Goal: Task Accomplishment & Management: Complete application form

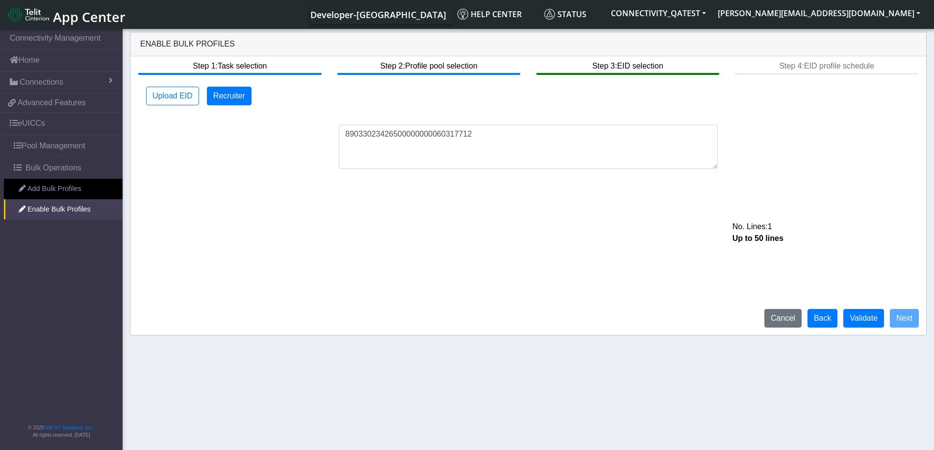
drag, startPoint x: 498, startPoint y: 135, endPoint x: 240, endPoint y: 129, distance: 258.9
click at [240, 129] on div "89033023426500000000060317712 No. Lines: 1 Up to 50 lines" at bounding box center [528, 147] width 787 height 44
click at [869, 315] on button "Validate" at bounding box center [863, 318] width 41 height 19
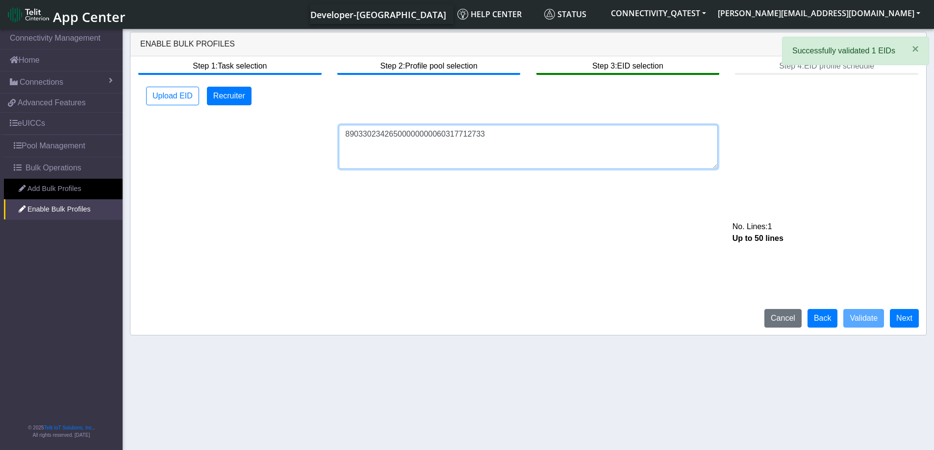
click at [493, 137] on textarea "89033023426500000000060317712733" at bounding box center [528, 147] width 379 height 44
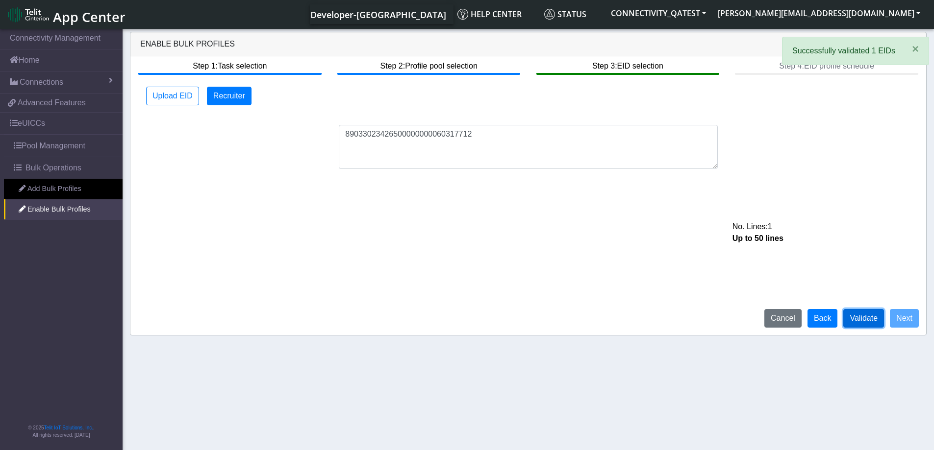
click at [864, 320] on button "Validate" at bounding box center [863, 318] width 41 height 19
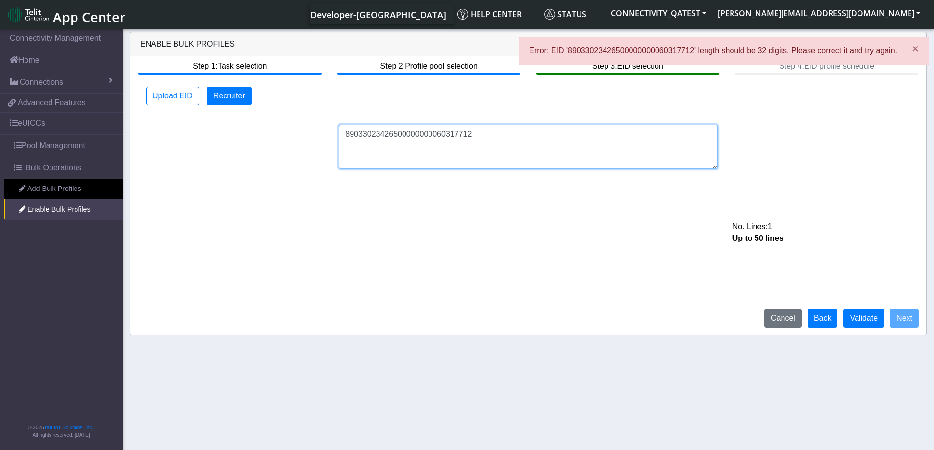
drag, startPoint x: 478, startPoint y: 137, endPoint x: 295, endPoint y: 136, distance: 182.8
click at [295, 136] on div "89033023426500000000060317712 No. Lines: 1 Up to 50 lines" at bounding box center [528, 147] width 787 height 44
paste textarea "733"
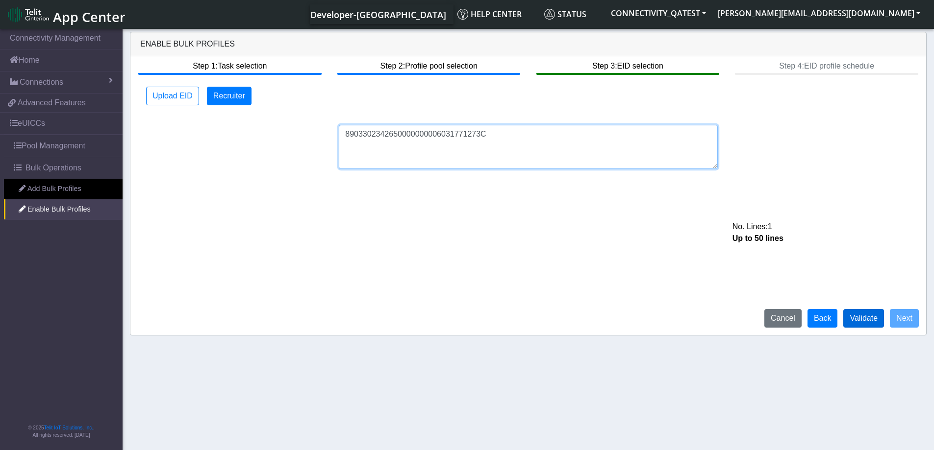
type textarea "8903302342650000000006031771273C"
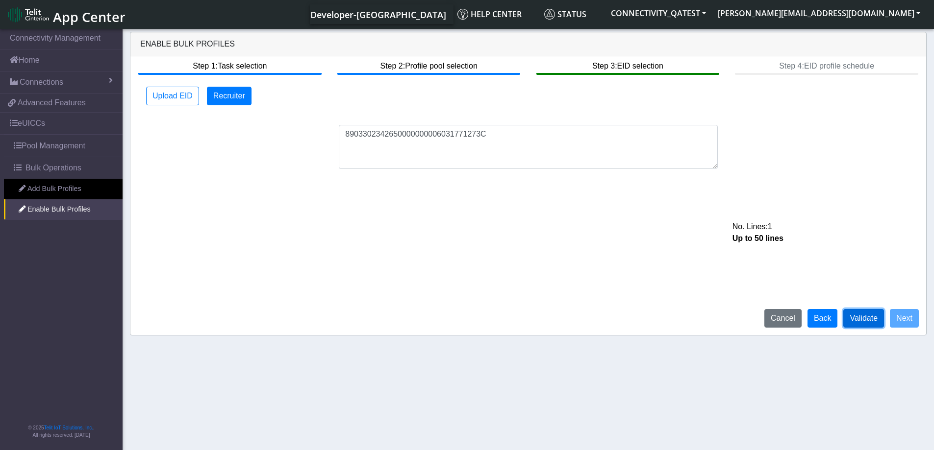
click at [862, 316] on button "Validate" at bounding box center [863, 318] width 41 height 19
click at [172, 95] on button "Upload EID" at bounding box center [172, 96] width 53 height 19
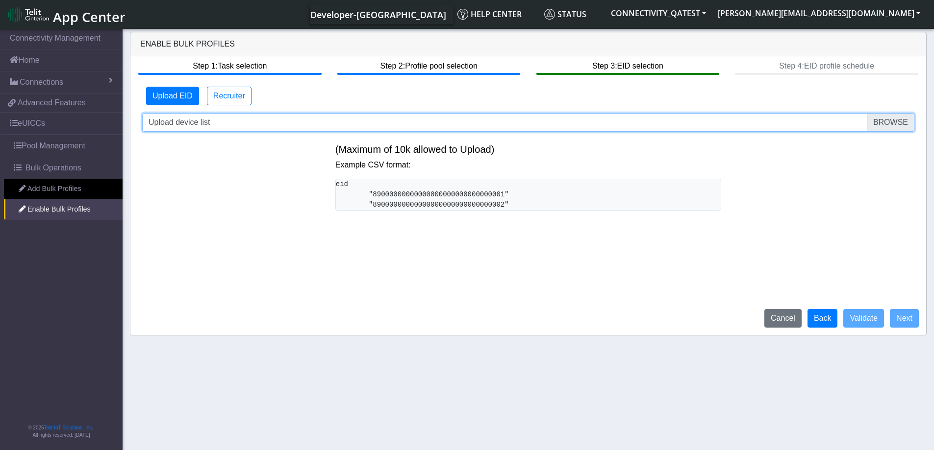
click at [887, 122] on input "Upload device list" at bounding box center [528, 122] width 772 height 19
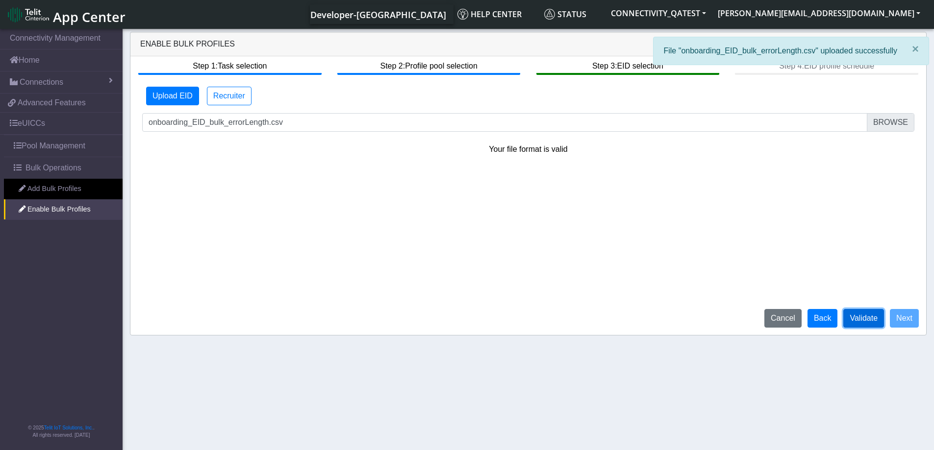
click at [866, 320] on button "Validate" at bounding box center [863, 318] width 41 height 19
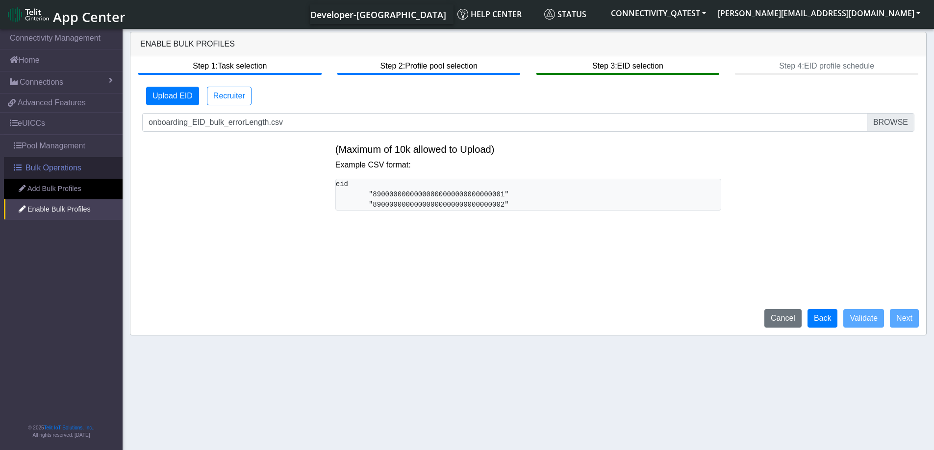
click at [54, 172] on span "Bulk Operations" at bounding box center [53, 168] width 56 height 12
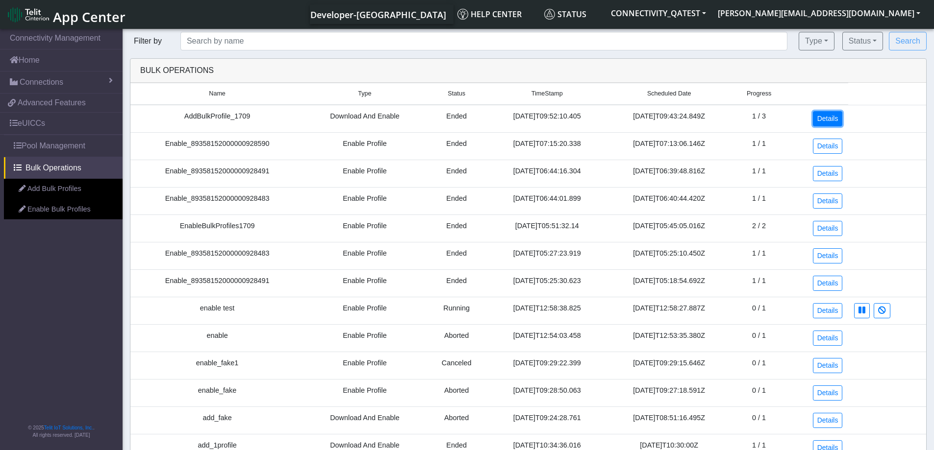
click at [834, 120] on link "Details" at bounding box center [828, 118] width 30 height 15
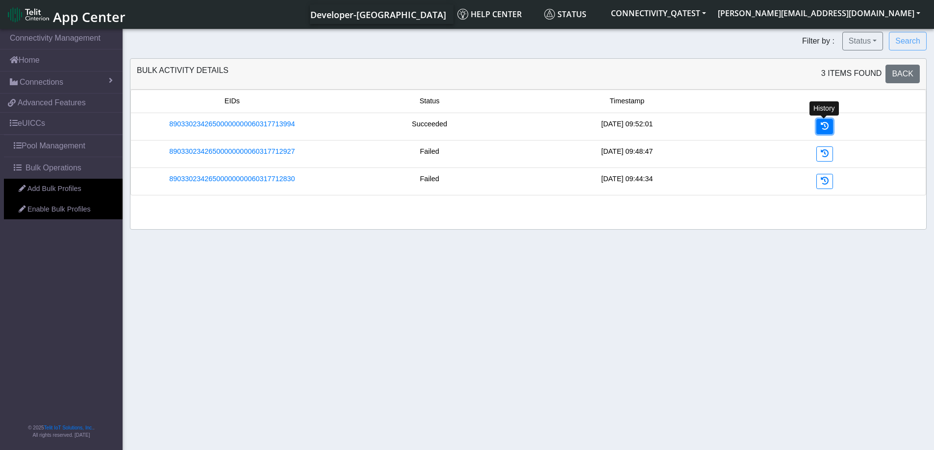
click at [821, 127] on icon at bounding box center [825, 126] width 8 height 8
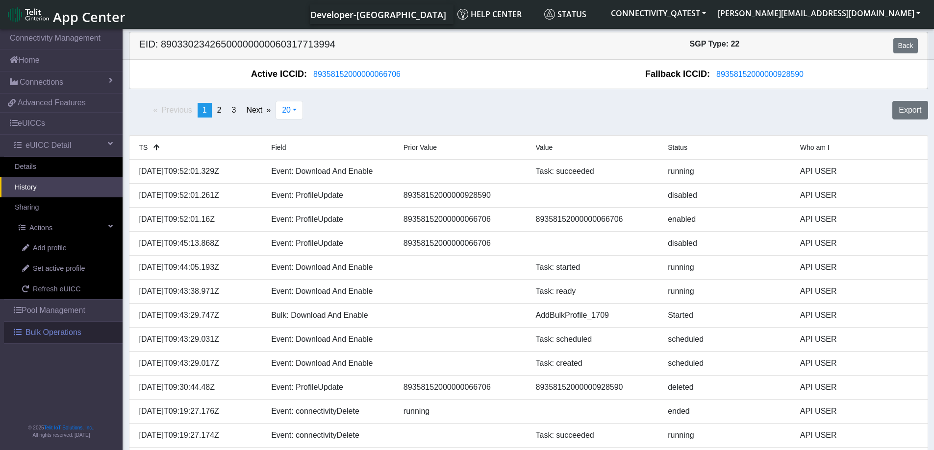
click at [51, 333] on span "Bulk Operations" at bounding box center [53, 333] width 56 height 12
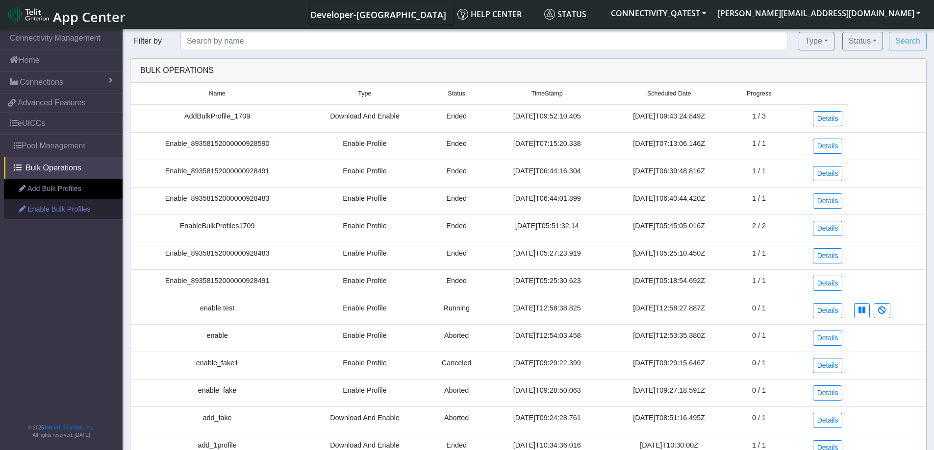
click at [46, 205] on link "Enable Bulk Profiles" at bounding box center [63, 209] width 119 height 21
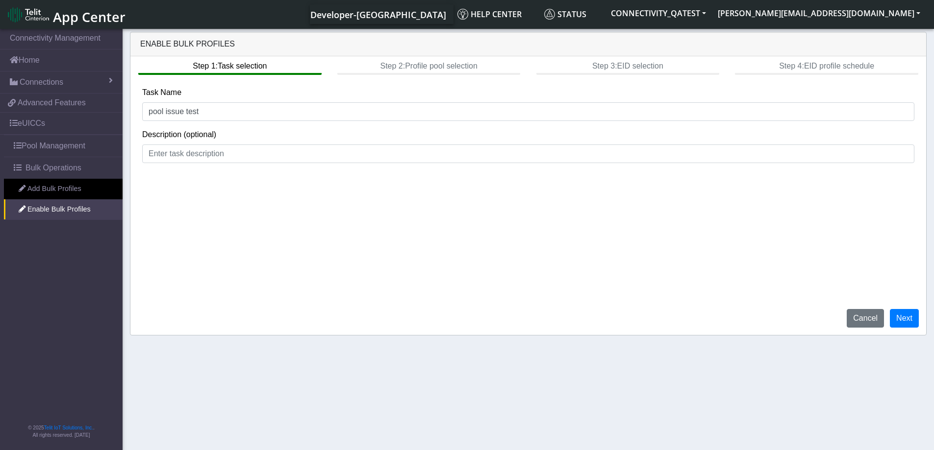
click at [79, 20] on span "App Center" at bounding box center [89, 17] width 73 height 18
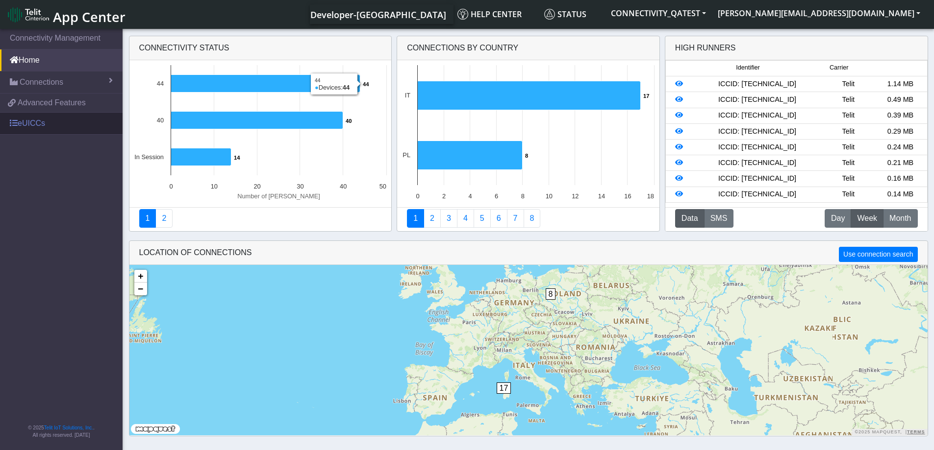
click at [45, 117] on link "eUICCs" at bounding box center [61, 124] width 123 height 22
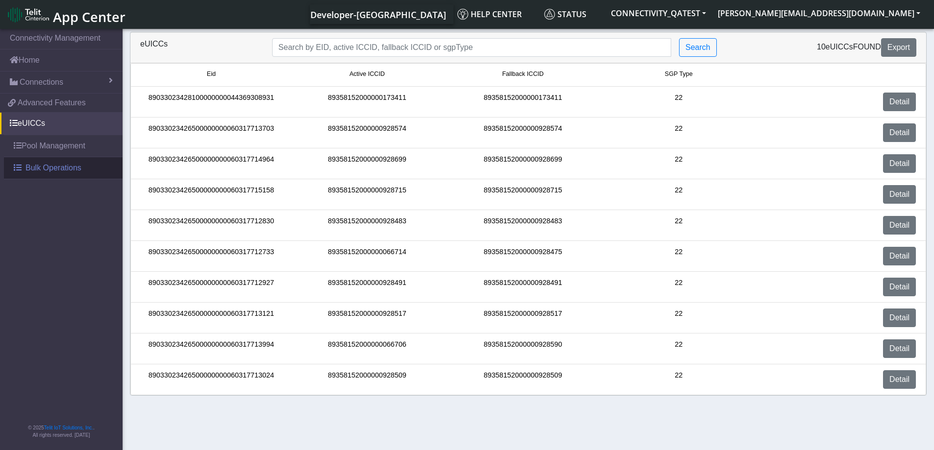
click at [36, 169] on span "Bulk Operations" at bounding box center [53, 168] width 56 height 12
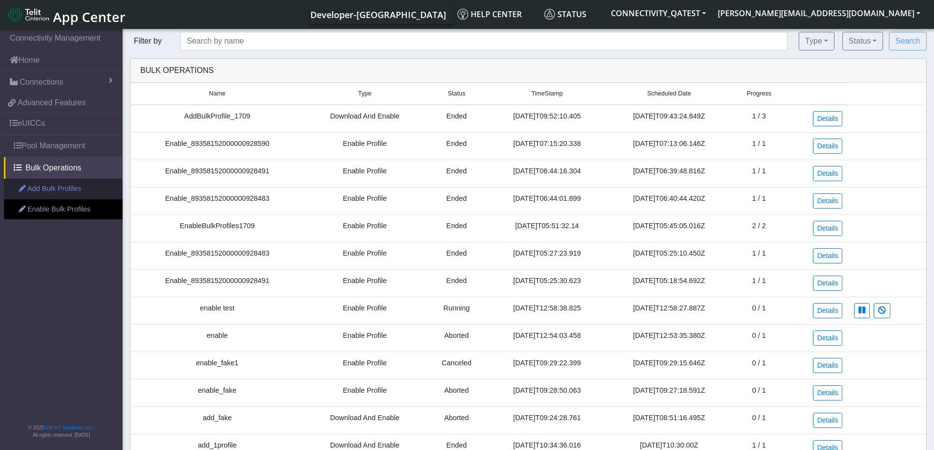
click at [31, 196] on link "Add Bulk Profiles" at bounding box center [63, 189] width 119 height 21
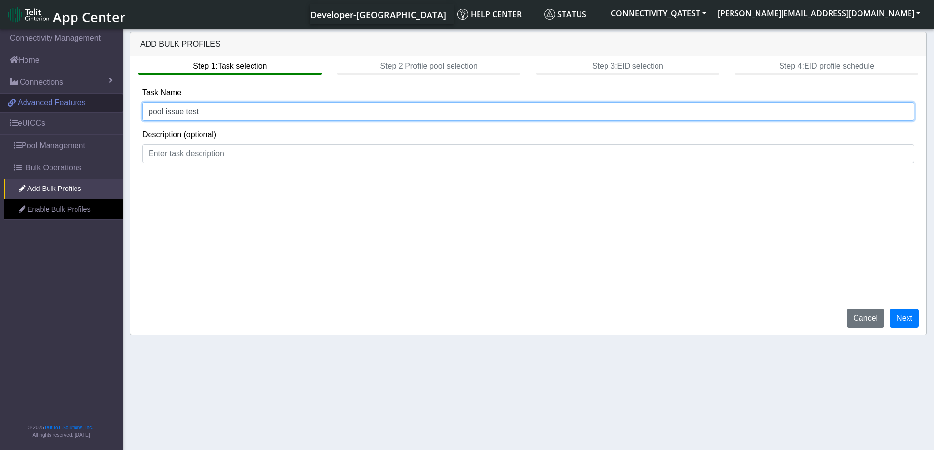
drag, startPoint x: 156, startPoint y: 108, endPoint x: 76, endPoint y: 108, distance: 79.9
click at [76, 108] on section "Connectivity Management Home Connections List Map ff980154de26db813634946c5847b…" at bounding box center [467, 240] width 934 height 427
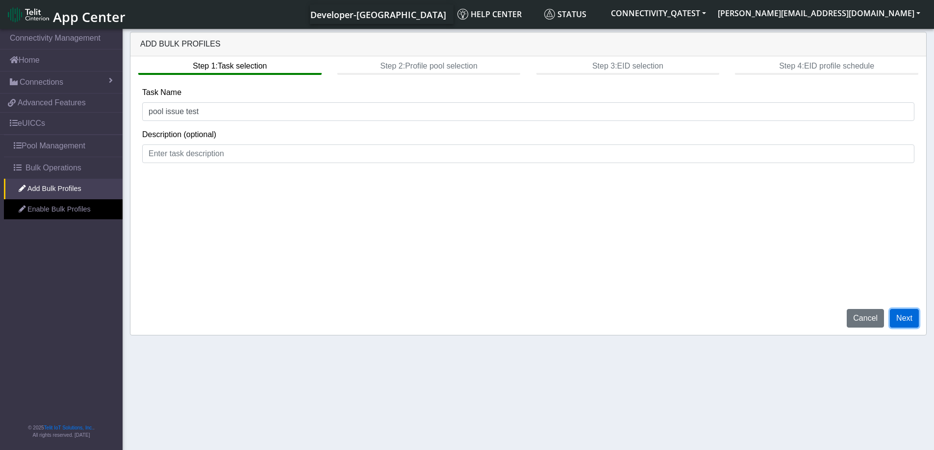
click at [899, 318] on button "Next" at bounding box center [904, 318] width 29 height 19
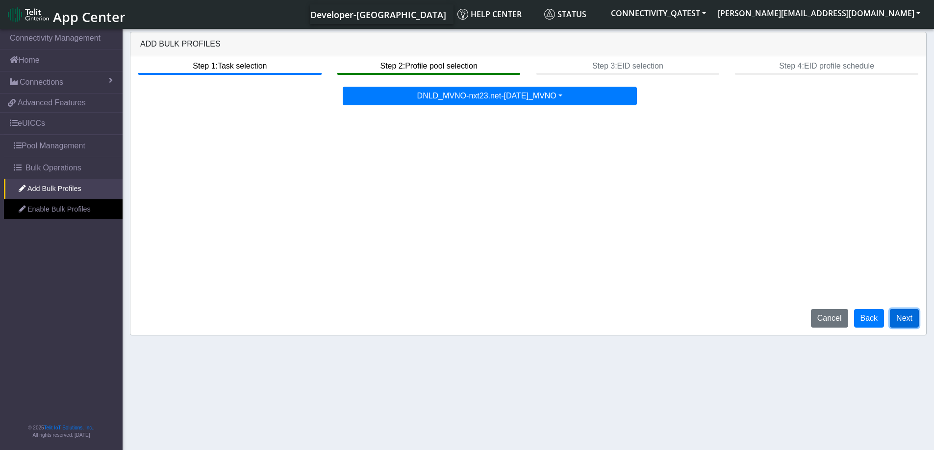
click at [904, 324] on button "Next" at bounding box center [904, 318] width 29 height 19
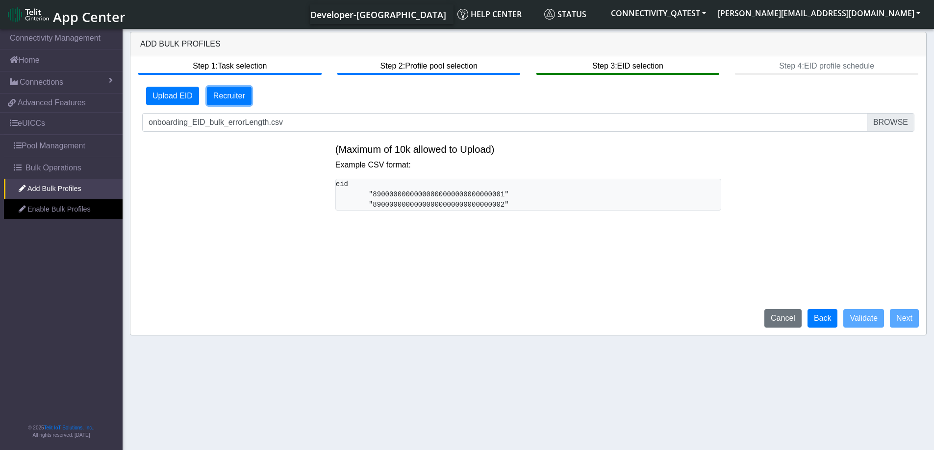
click at [227, 95] on button "Recruiter" at bounding box center [229, 96] width 45 height 19
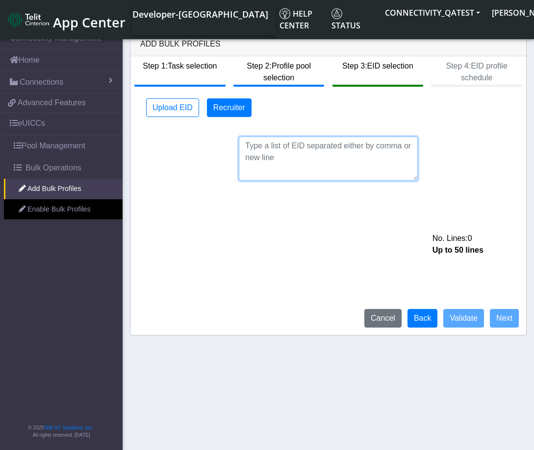
click at [261, 144] on textarea at bounding box center [328, 159] width 179 height 44
paste textarea "89033023426500000000060317712733"
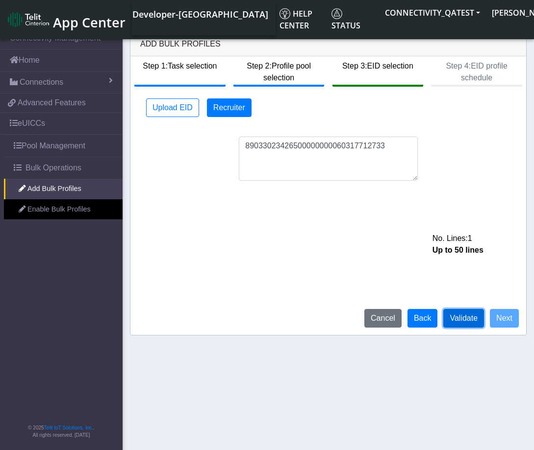
click at [456, 315] on button "Validate" at bounding box center [463, 318] width 41 height 19
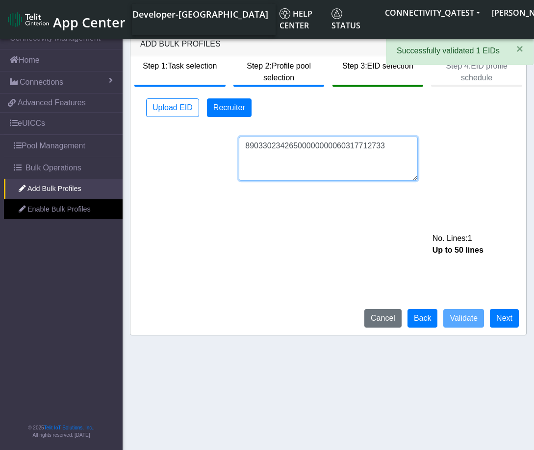
click at [387, 152] on textarea "89033023426500000000060317712733" at bounding box center [328, 159] width 179 height 44
type textarea "890330234265000000000603177127"
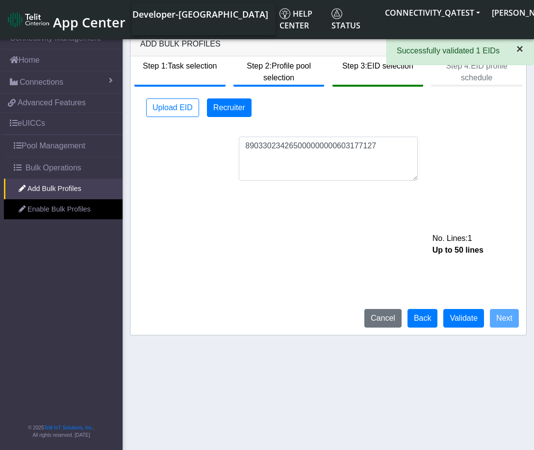
click at [520, 46] on span "×" at bounding box center [519, 48] width 7 height 13
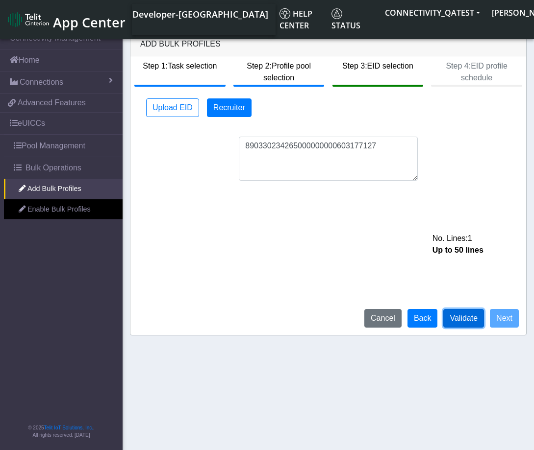
click at [458, 315] on button "Validate" at bounding box center [463, 318] width 41 height 19
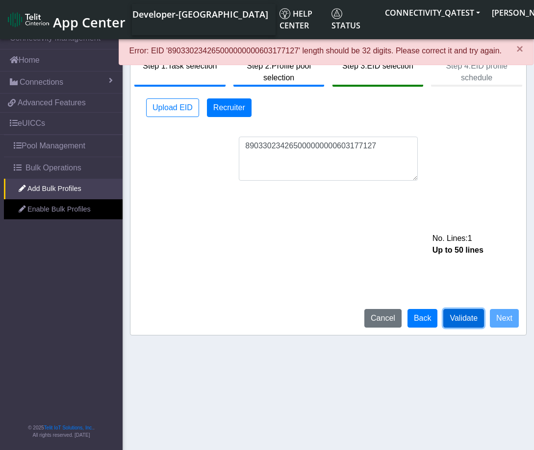
click at [463, 321] on button "Validate" at bounding box center [463, 318] width 41 height 19
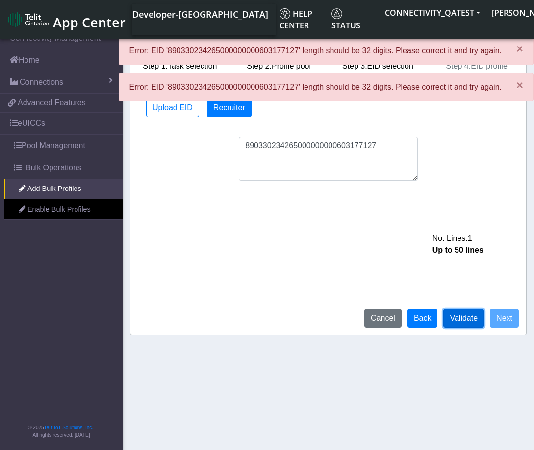
click at [463, 321] on button "Validate" at bounding box center [463, 318] width 41 height 19
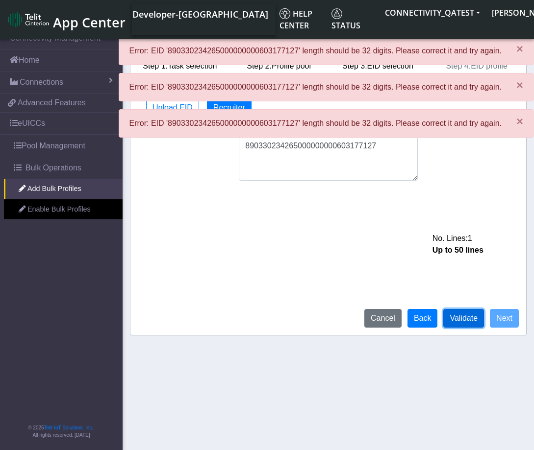
click at [463, 321] on button "Validate" at bounding box center [463, 318] width 41 height 19
click at [517, 120] on span "×" at bounding box center [519, 121] width 7 height 13
drag, startPoint x: 519, startPoint y: 86, endPoint x: 520, endPoint y: 75, distance: 11.3
click at [519, 86] on span "×" at bounding box center [519, 84] width 7 height 13
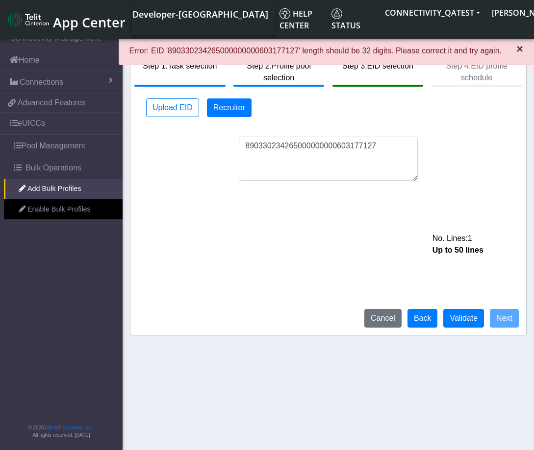
click at [520, 48] on span "×" at bounding box center [519, 48] width 7 height 13
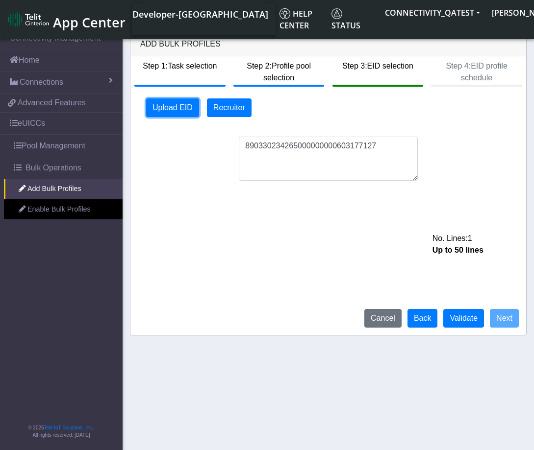
click at [176, 112] on button "Upload EID" at bounding box center [172, 108] width 53 height 19
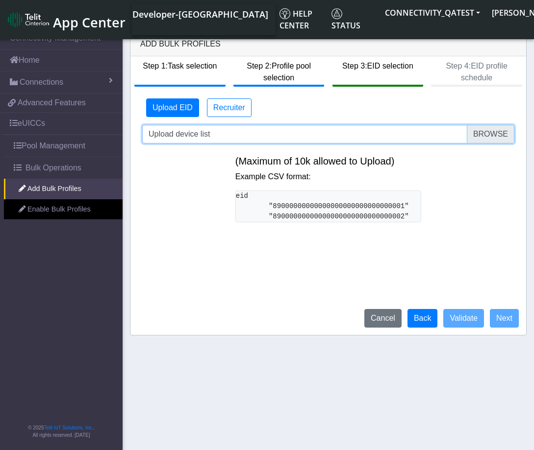
click at [494, 129] on input "Upload device list" at bounding box center [328, 134] width 372 height 19
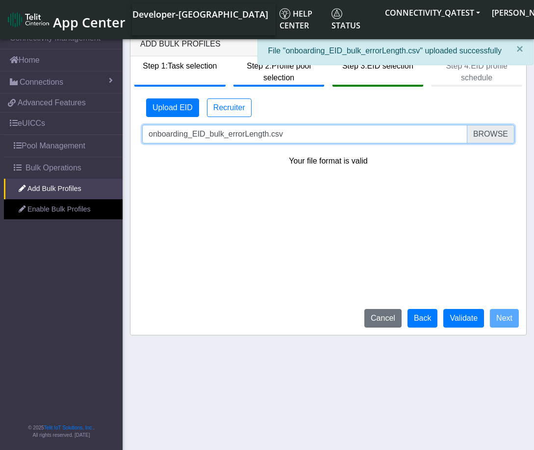
drag, startPoint x: 283, startPoint y: 135, endPoint x: 229, endPoint y: 135, distance: 53.9
click at [229, 135] on input "onboarding_EID_bulk_errorLength.csv" at bounding box center [328, 134] width 372 height 19
click at [494, 132] on input "onboarding_EID_bulk_errorLength.csv" at bounding box center [328, 134] width 372 height 19
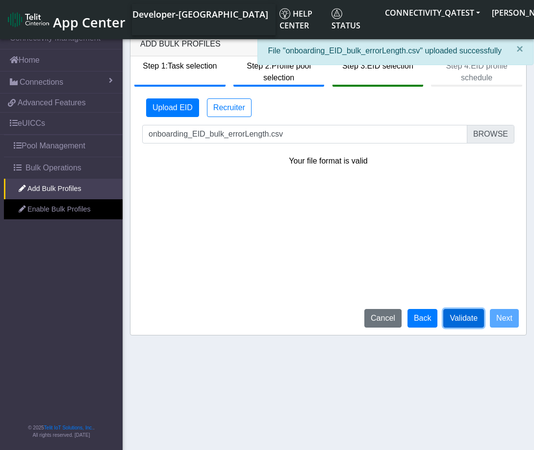
click at [464, 316] on button "Validate" at bounding box center [463, 318] width 41 height 19
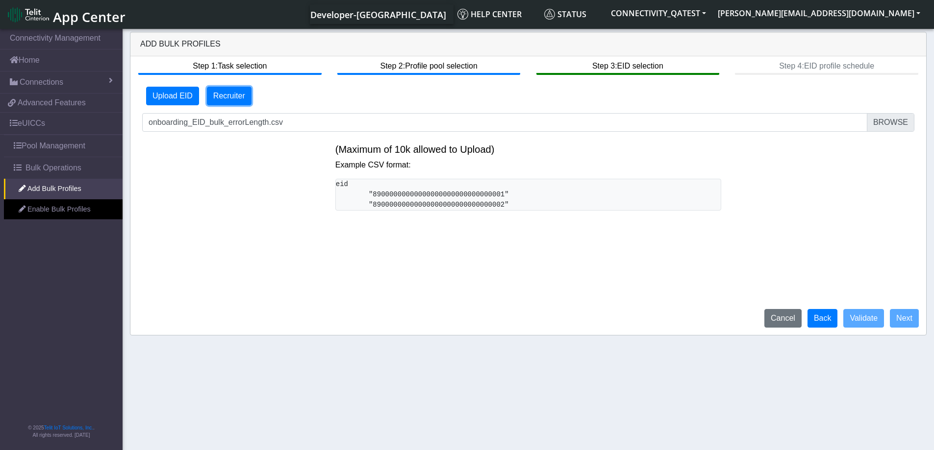
click at [230, 98] on button "Recruiter" at bounding box center [229, 96] width 45 height 19
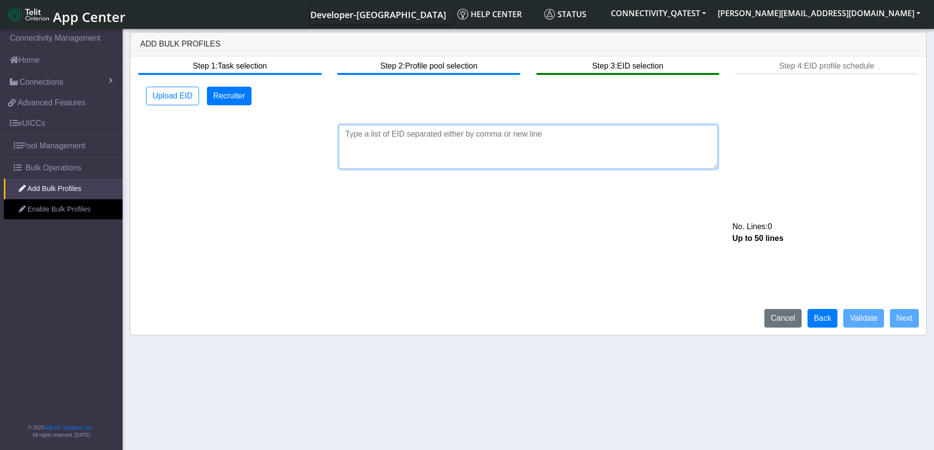
click at [480, 136] on textarea at bounding box center [528, 147] width 379 height 44
click at [511, 149] on textarea at bounding box center [528, 147] width 379 height 44
paste textarea "89033023426500000000060317712733"
type textarea "8903302342650000000006031771273"
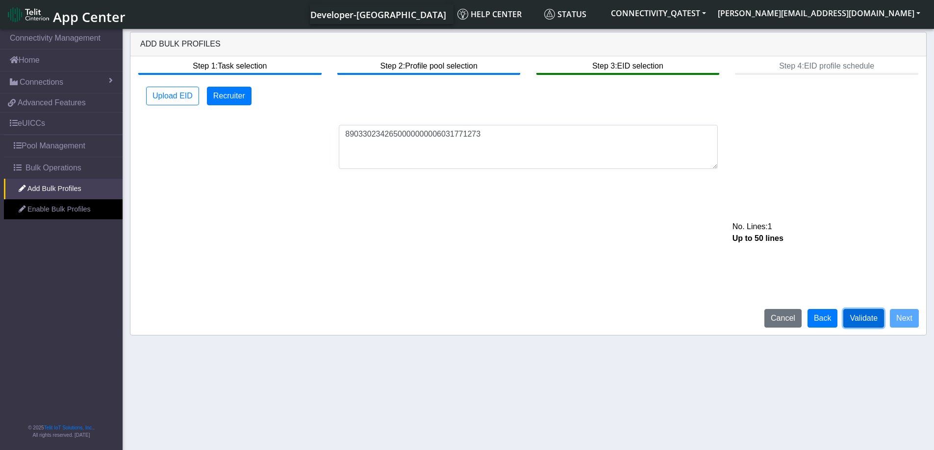
click at [862, 319] on button "Validate" at bounding box center [863, 318] width 41 height 19
click at [179, 98] on button "Upload EID" at bounding box center [172, 96] width 53 height 19
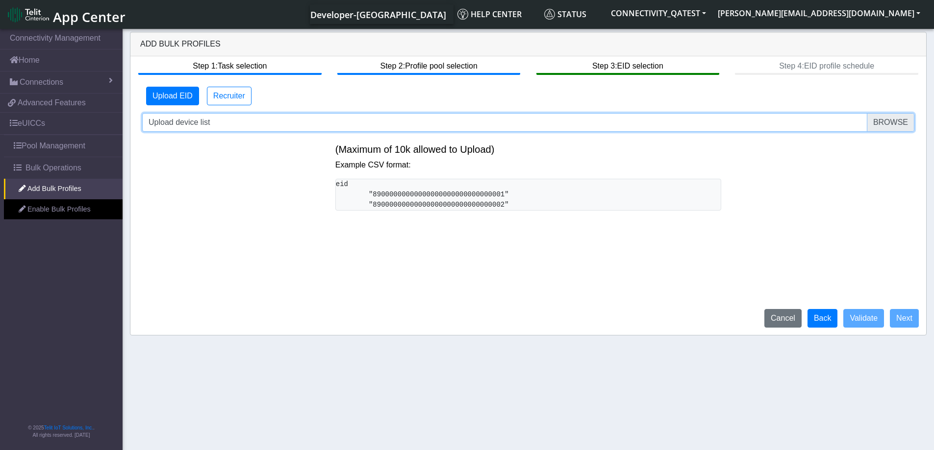
click at [907, 124] on input "Upload device list" at bounding box center [528, 122] width 772 height 19
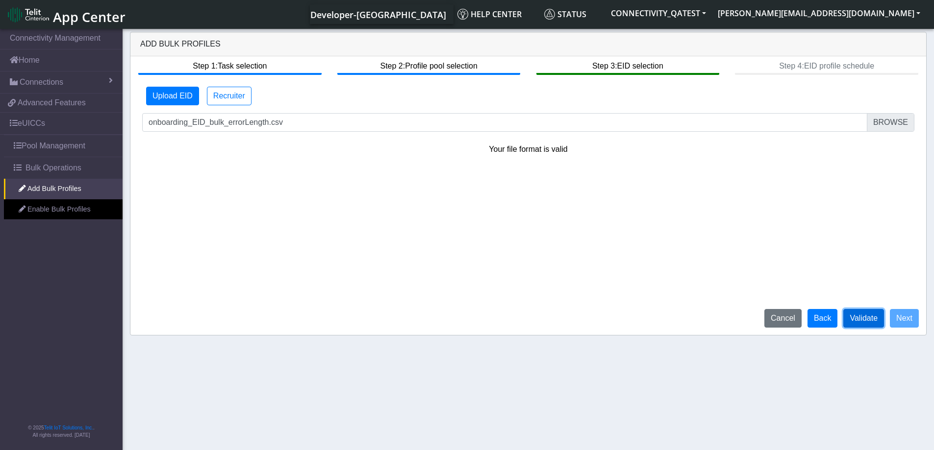
click at [856, 322] on button "Validate" at bounding box center [863, 318] width 41 height 19
